Goal: Task Accomplishment & Management: Use online tool/utility

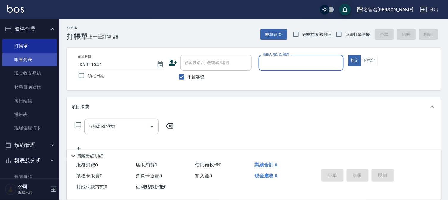
click at [39, 56] on link "帳單列表" at bounding box center [29, 60] width 55 height 14
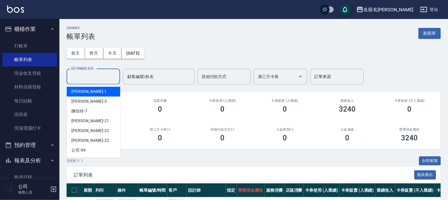
click at [97, 76] on input "設計師編號/姓名" at bounding box center [93, 77] width 48 height 10
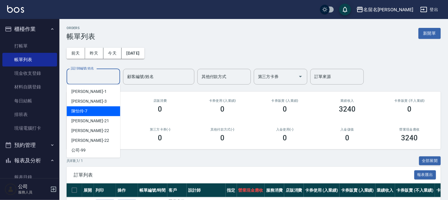
click at [98, 111] on div "[PERSON_NAME]-7" at bounding box center [94, 111] width 54 height 10
type input "[PERSON_NAME]-7"
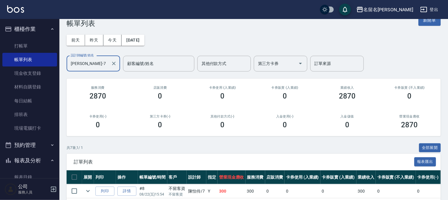
scroll to position [66, 0]
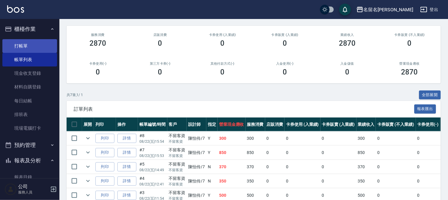
click at [50, 46] on link "打帳單" at bounding box center [29, 46] width 55 height 14
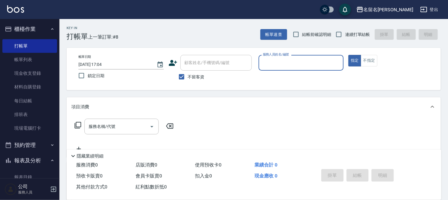
click at [323, 62] on input "服務人員姓名/編號" at bounding box center [301, 63] width 80 height 10
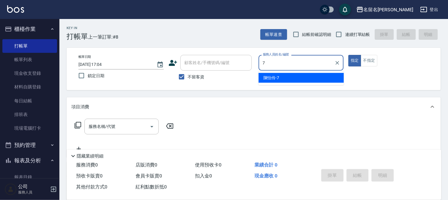
type input "[PERSON_NAME]-7"
type button "true"
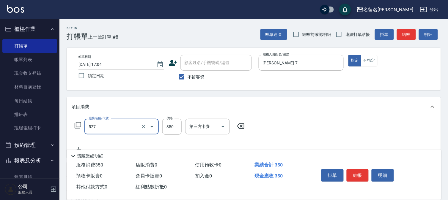
type input "頭皮養護A(527)"
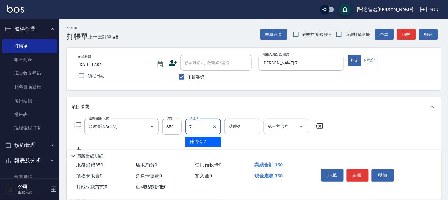
type input "[PERSON_NAME]-7"
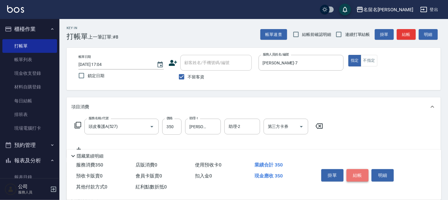
click at [359, 175] on button "結帳" at bounding box center [358, 176] width 22 height 12
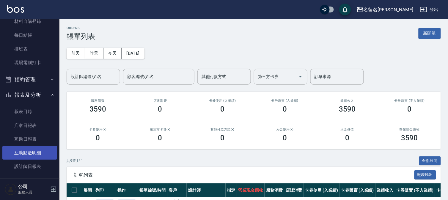
scroll to position [99, 0]
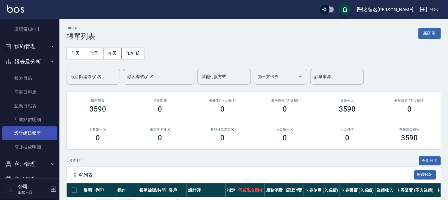
click at [26, 133] on link "設計師日報表" at bounding box center [29, 134] width 55 height 14
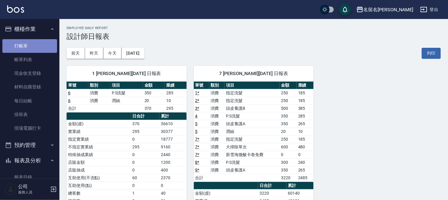
click at [39, 46] on link "打帳單" at bounding box center [29, 46] width 55 height 14
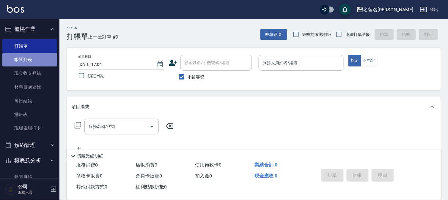
click at [46, 59] on link "帳單列表" at bounding box center [29, 60] width 55 height 14
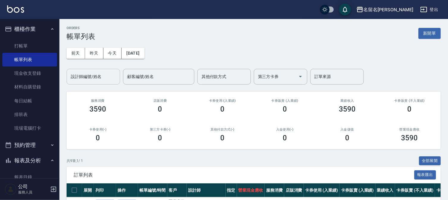
click at [100, 76] on input "設計師編號/姓名" at bounding box center [93, 77] width 48 height 10
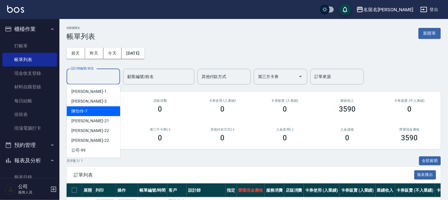
click at [98, 108] on div "[PERSON_NAME]-7" at bounding box center [94, 111] width 54 height 10
type input "[PERSON_NAME]-7"
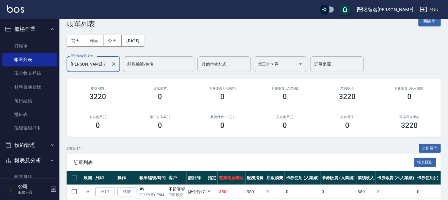
scroll to position [132, 0]
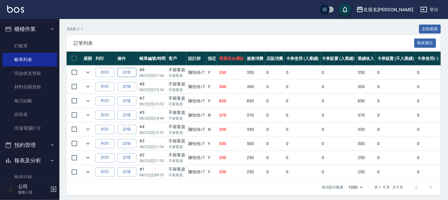
click at [128, 75] on link "詳情" at bounding box center [126, 72] width 19 height 9
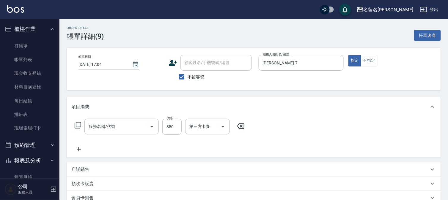
type input "[DATE] 17:04"
checkbox input "true"
type input "[PERSON_NAME]-7"
type input "頭皮養護A(527)"
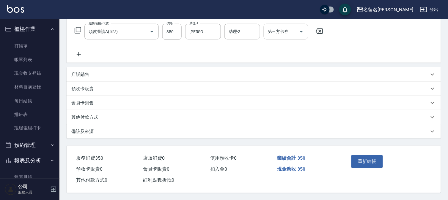
click at [79, 55] on icon at bounding box center [78, 54] width 15 height 7
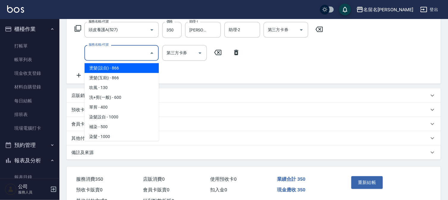
click at [100, 57] on input "服務名稱/代號" at bounding box center [117, 53] width 60 height 10
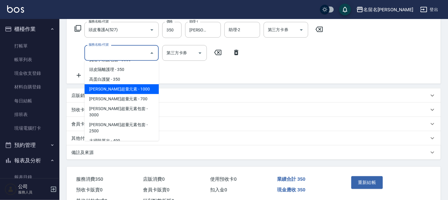
scroll to position [561, 0]
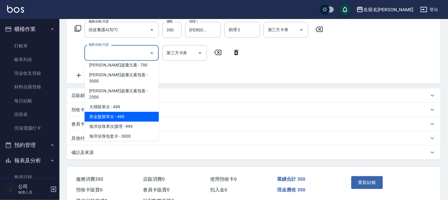
click at [140, 112] on span "黃金髮膜單次 - 499" at bounding box center [121, 117] width 74 height 10
type input "黃金髮膜單次(641)"
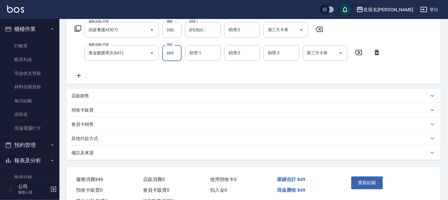
click at [178, 50] on input "499" at bounding box center [171, 53] width 19 height 16
type input "1000"
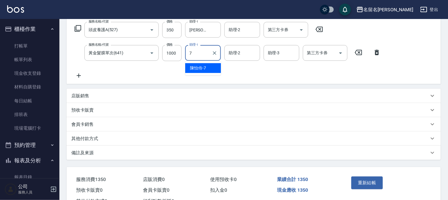
type input "[PERSON_NAME]-7"
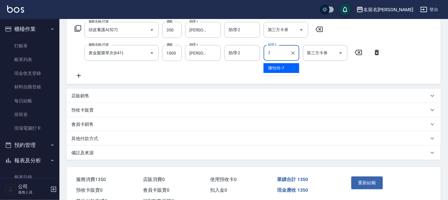
type input "[PERSON_NAME]-7"
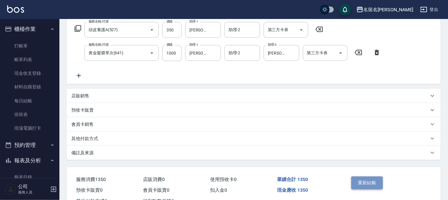
click at [371, 179] on button "重新結帳" at bounding box center [368, 183] width 32 height 12
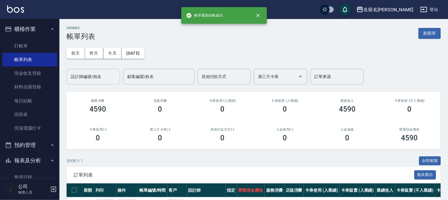
drag, startPoint x: 90, startPoint y: 74, endPoint x: 91, endPoint y: 79, distance: 5.4
click at [91, 73] on input "設計師編號/姓名" at bounding box center [93, 77] width 48 height 10
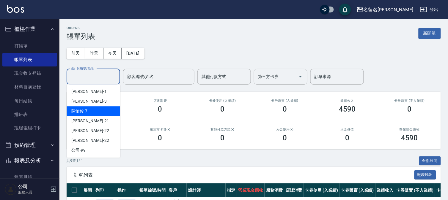
click at [90, 108] on div "[PERSON_NAME]-7" at bounding box center [94, 111] width 54 height 10
type input "[PERSON_NAME]-7"
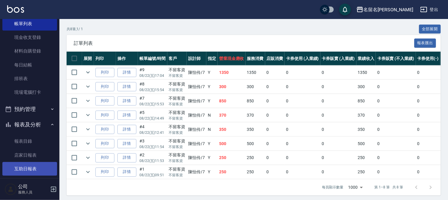
scroll to position [66, 0]
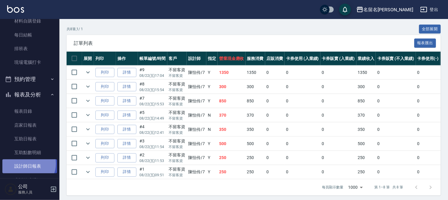
click at [26, 164] on link "設計師日報表" at bounding box center [29, 167] width 55 height 14
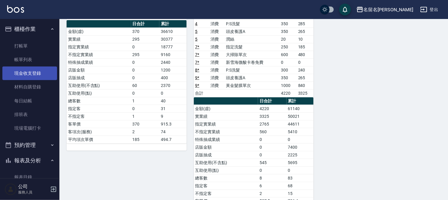
scroll to position [29, 0]
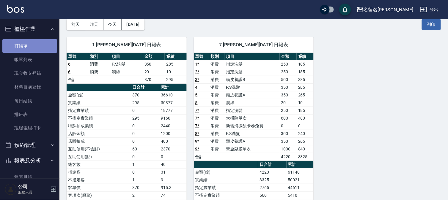
click at [42, 43] on link "打帳單" at bounding box center [29, 46] width 55 height 14
